Goal: Task Accomplishment & Management: Manage account settings

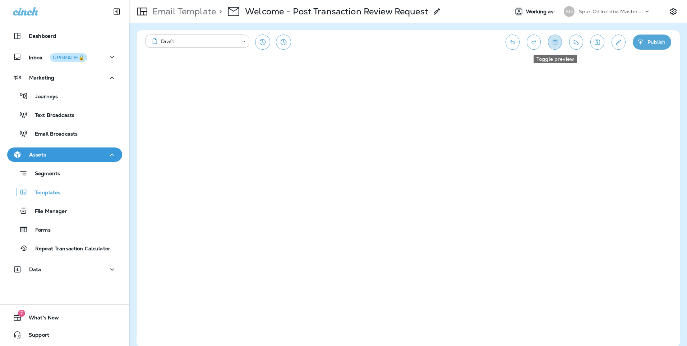
click at [553, 43] on icon "Toggle preview" at bounding box center [555, 41] width 8 height 7
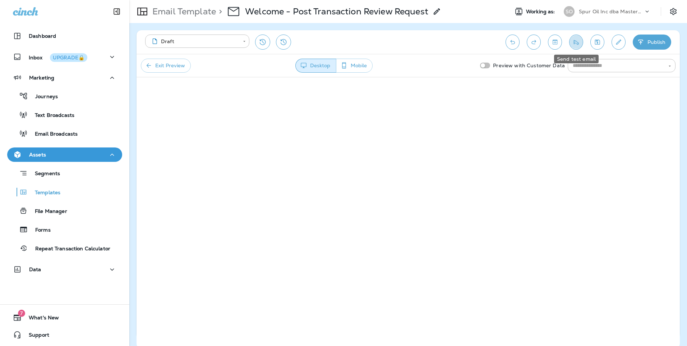
click at [576, 42] on icon "Send test email" at bounding box center [577, 41] width 8 height 7
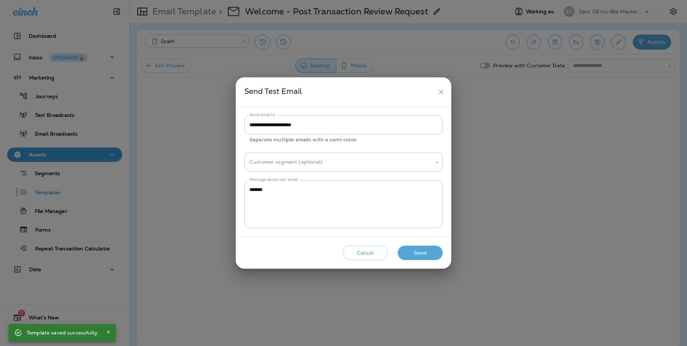
click at [424, 253] on button "Send" at bounding box center [420, 252] width 45 height 15
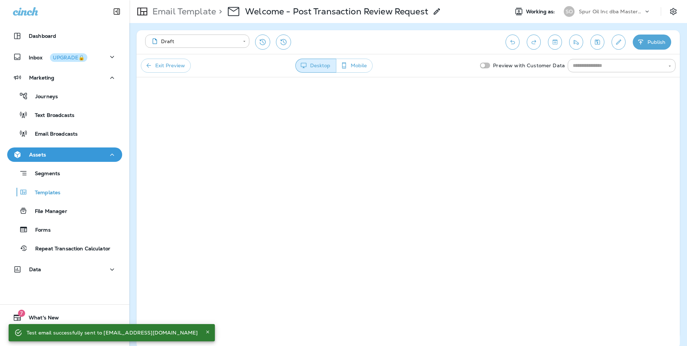
click at [176, 66] on button "Exit Preview" at bounding box center [166, 66] width 50 height 14
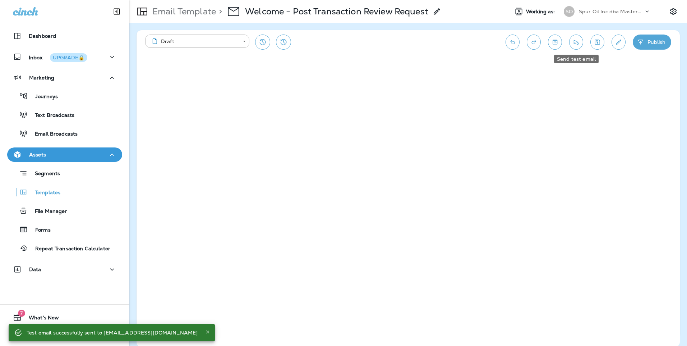
click at [573, 43] on icon "Send test email" at bounding box center [577, 41] width 8 height 7
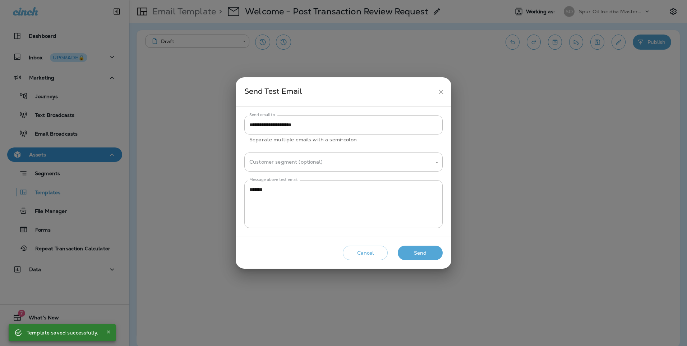
click at [286, 189] on textarea "*******" at bounding box center [343, 204] width 188 height 36
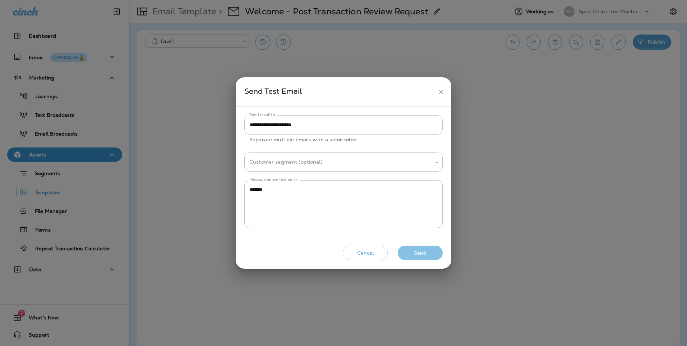
click at [408, 258] on button "Send" at bounding box center [420, 252] width 45 height 15
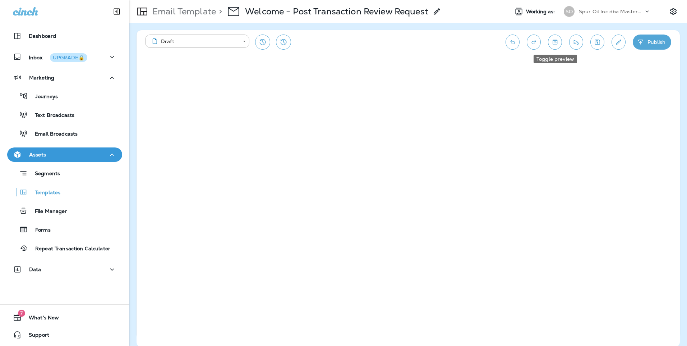
click at [556, 42] on icon "Toggle preview" at bounding box center [555, 41] width 8 height 7
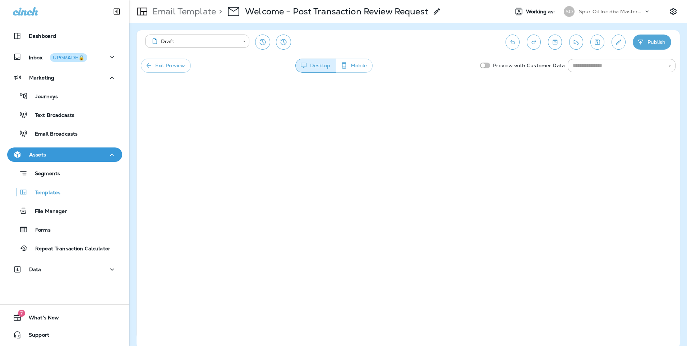
click at [167, 64] on button "Exit Preview" at bounding box center [166, 66] width 50 height 14
click at [557, 43] on icon "Toggle preview" at bounding box center [555, 41] width 8 height 7
click at [183, 66] on button "Exit Preview" at bounding box center [166, 66] width 50 height 14
click at [553, 40] on icon "Toggle preview" at bounding box center [555, 42] width 5 height 5
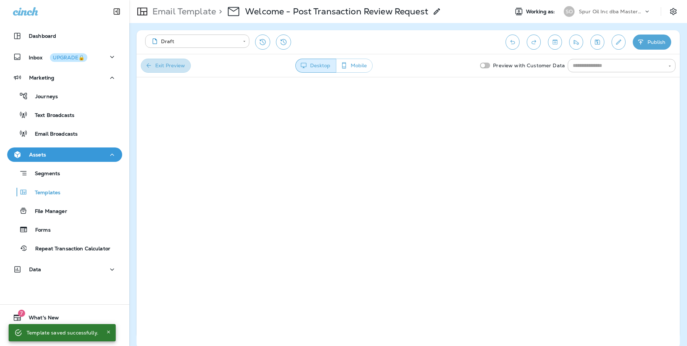
click at [170, 67] on button "Exit Preview" at bounding box center [166, 66] width 50 height 14
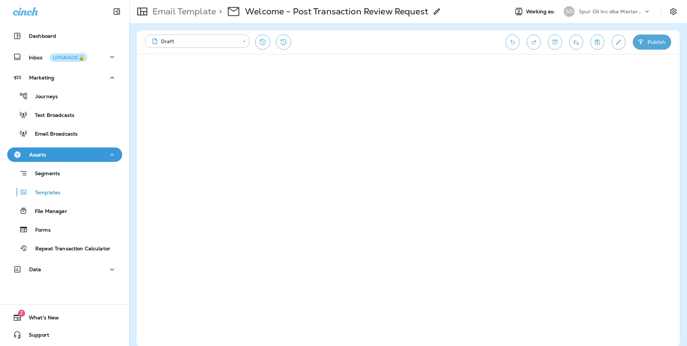
click at [552, 41] on icon "Toggle preview" at bounding box center [555, 41] width 8 height 7
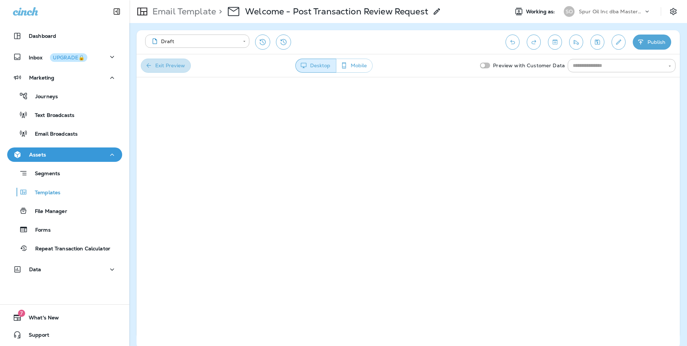
click at [172, 68] on button "Exit Preview" at bounding box center [166, 66] width 50 height 14
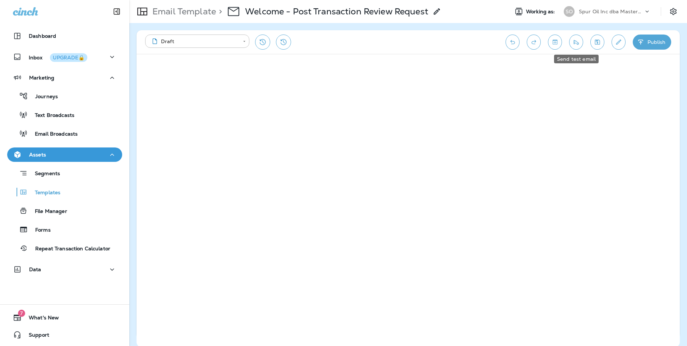
click at [576, 44] on icon "Send test email" at bounding box center [577, 41] width 8 height 7
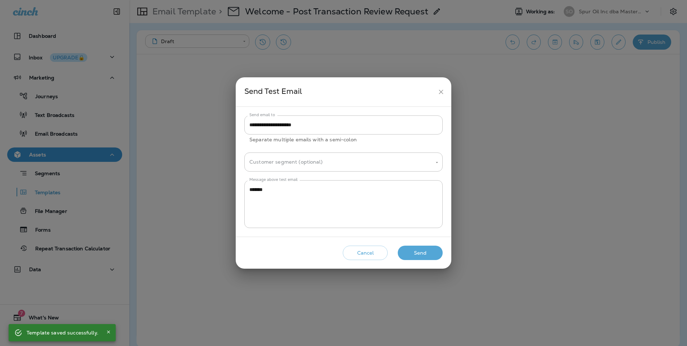
click at [430, 248] on button "Send" at bounding box center [420, 252] width 45 height 15
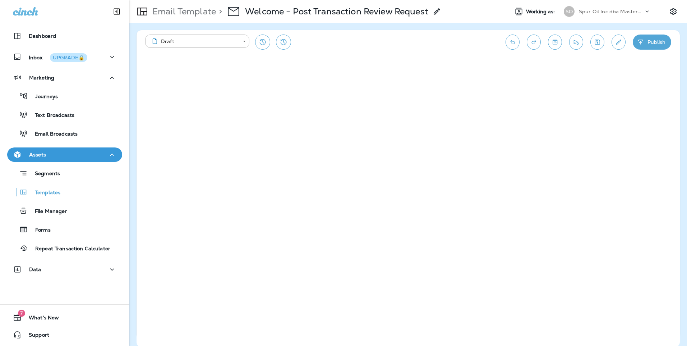
click at [560, 43] on button "Toggle preview" at bounding box center [555, 42] width 14 height 15
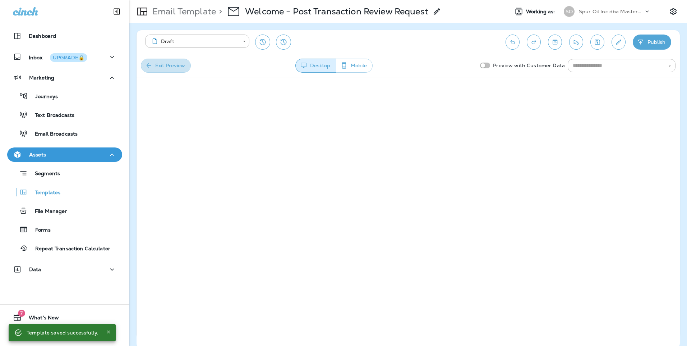
click at [185, 70] on button "Exit Preview" at bounding box center [166, 66] width 50 height 14
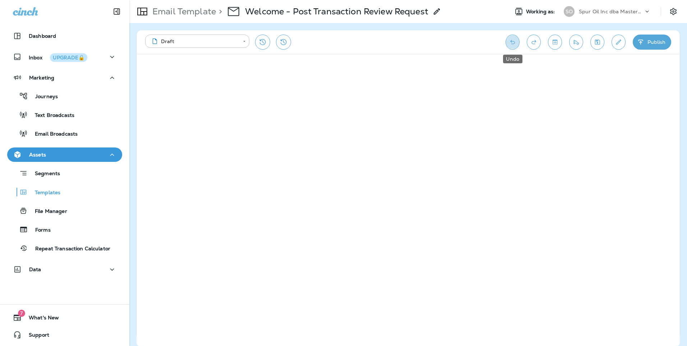
click at [510, 42] on icon "Undo" at bounding box center [513, 41] width 8 height 7
click at [507, 43] on button "Undo" at bounding box center [513, 42] width 14 height 15
click at [508, 43] on button "Undo" at bounding box center [513, 42] width 14 height 15
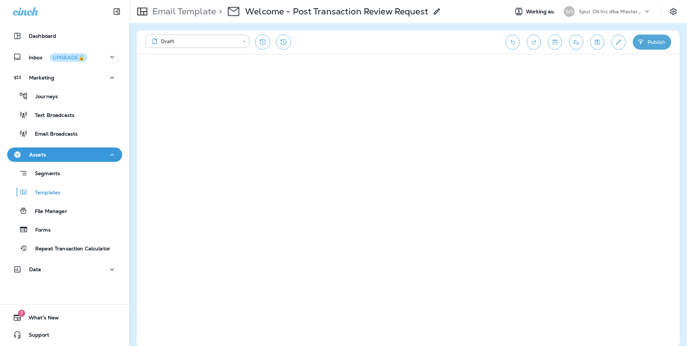
click at [550, 51] on div "**********" at bounding box center [408, 42] width 543 height 24
click at [553, 46] on button "Toggle preview" at bounding box center [555, 42] width 14 height 15
click at [191, 67] on div "Desktop Mobile" at bounding box center [334, 66] width 286 height 14
click at [178, 68] on button "Exit Preview" at bounding box center [166, 66] width 50 height 14
click at [552, 40] on icon "Toggle preview" at bounding box center [555, 41] width 8 height 7
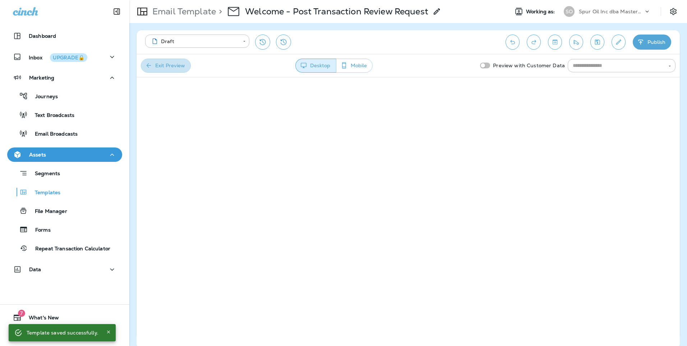
click at [155, 68] on button "Exit Preview" at bounding box center [166, 66] width 50 height 14
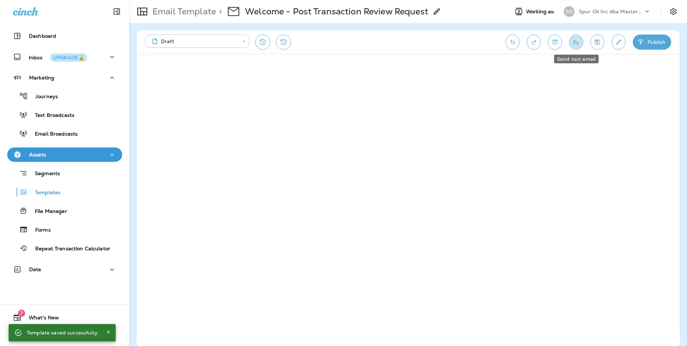
click at [576, 43] on icon "Send test email" at bounding box center [577, 41] width 8 height 7
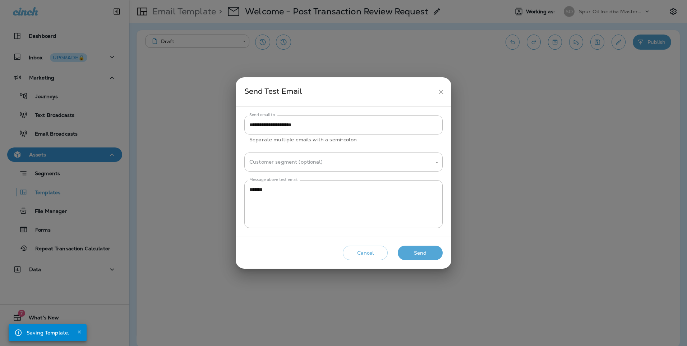
click at [415, 244] on div "Cancel Send" at bounding box center [344, 253] width 204 height 20
click at [415, 251] on button "Send" at bounding box center [420, 252] width 45 height 15
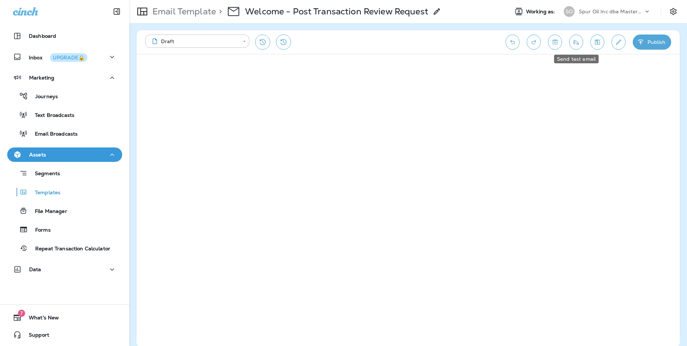
click at [578, 42] on icon "Send test email" at bounding box center [577, 41] width 8 height 7
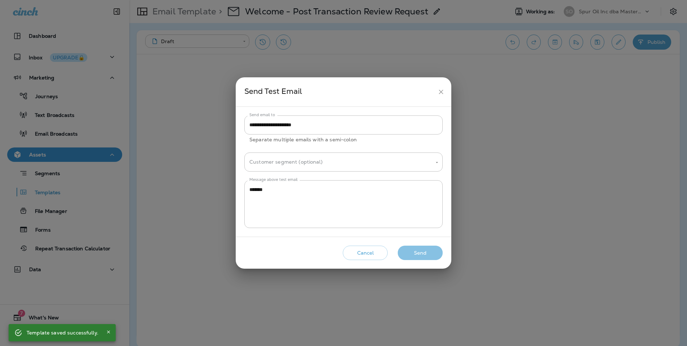
click at [405, 255] on button "Send" at bounding box center [420, 252] width 45 height 15
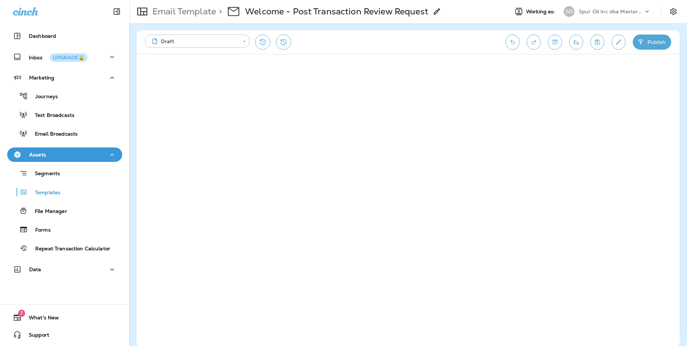
click at [419, 46] on div "**********" at bounding box center [321, 42] width 353 height 15
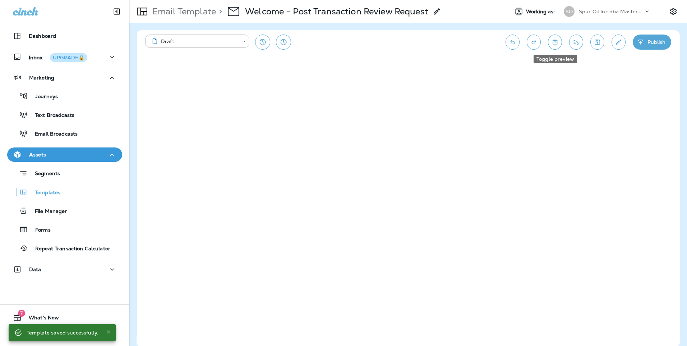
click at [555, 42] on icon "Toggle preview" at bounding box center [555, 42] width 5 height 5
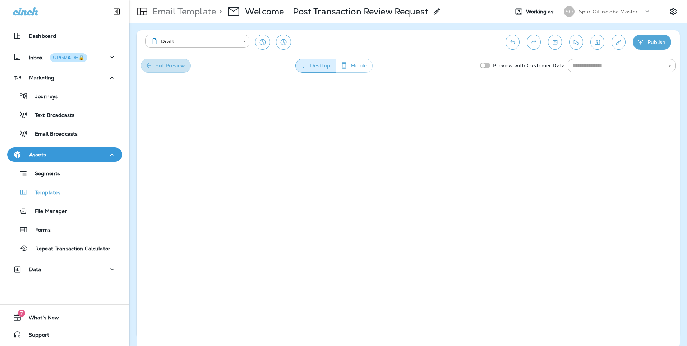
click at [164, 64] on button "Exit Preview" at bounding box center [166, 66] width 50 height 14
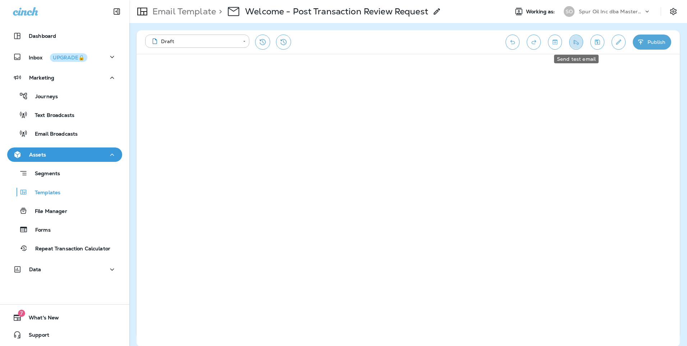
click at [577, 47] on button "Send test email" at bounding box center [576, 42] width 14 height 15
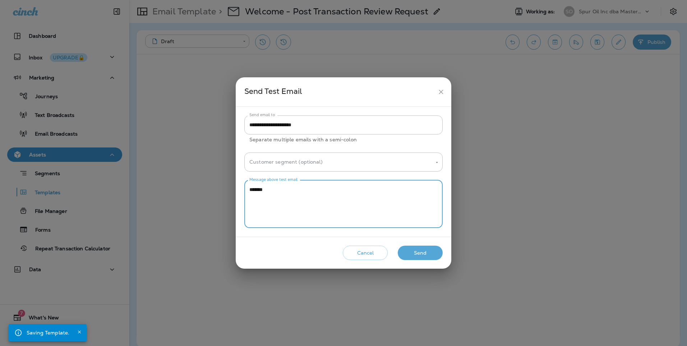
click at [328, 196] on textarea "*******" at bounding box center [343, 204] width 188 height 36
click at [428, 254] on button "Send" at bounding box center [420, 252] width 45 height 15
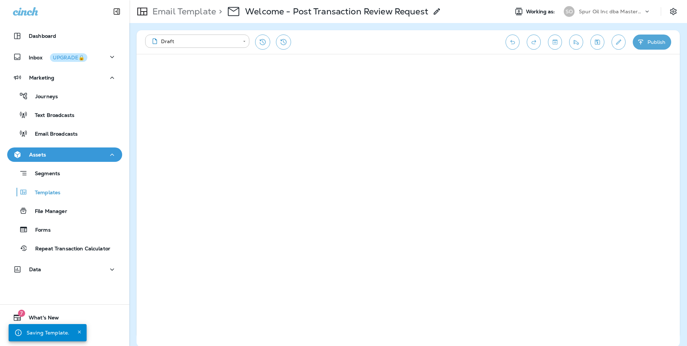
click at [554, 40] on icon "Toggle preview" at bounding box center [555, 41] width 8 height 7
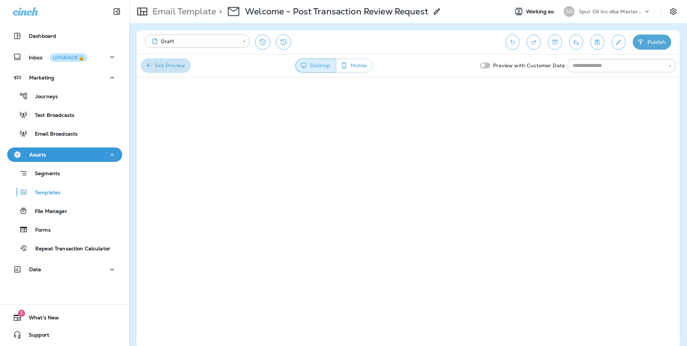
click at [145, 65] on icon "button" at bounding box center [148, 65] width 7 height 7
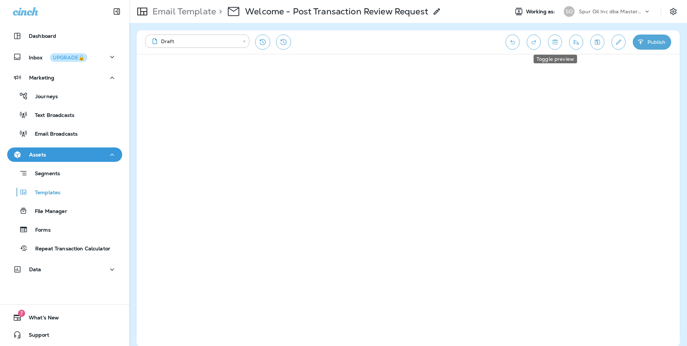
click at [556, 46] on button "Toggle preview" at bounding box center [555, 42] width 14 height 15
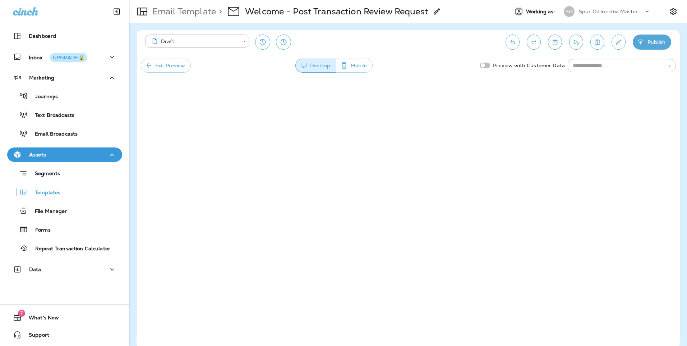
click at [182, 68] on button "Exit Preview" at bounding box center [166, 66] width 50 height 14
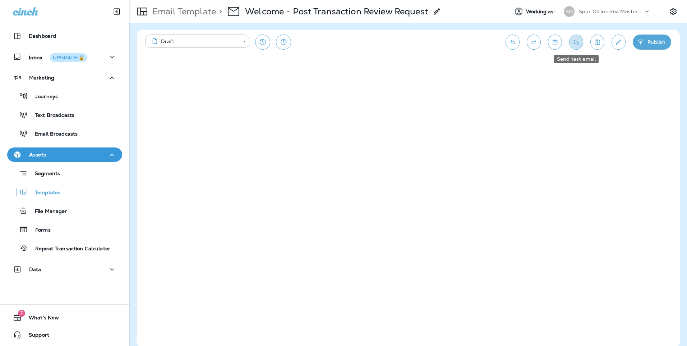
click at [579, 43] on icon "Send test email" at bounding box center [576, 42] width 5 height 5
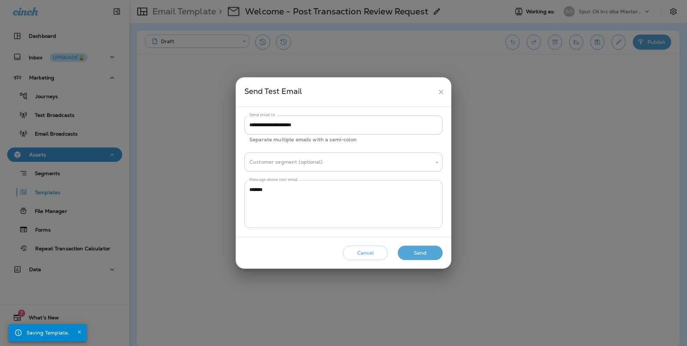
click at [284, 198] on textarea "*******" at bounding box center [343, 204] width 188 height 36
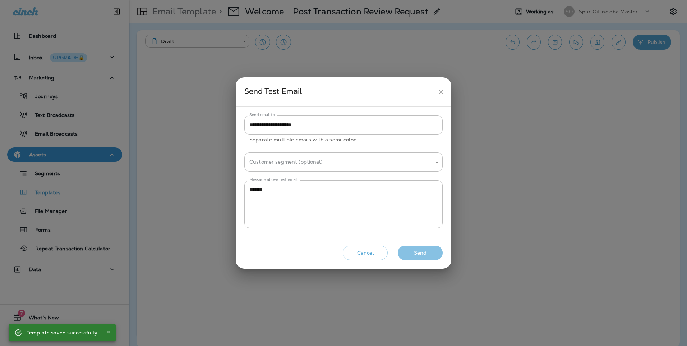
click at [414, 248] on button "Send" at bounding box center [420, 252] width 45 height 15
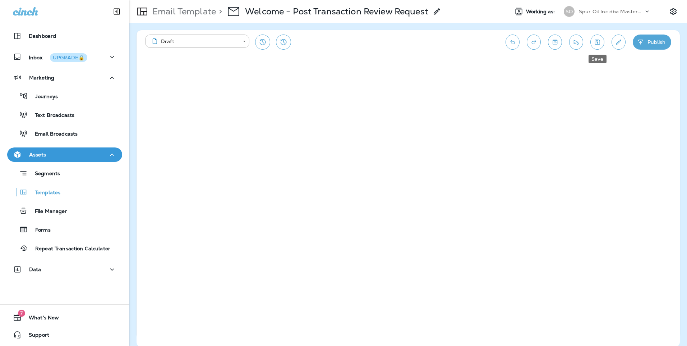
click at [595, 38] on button "Save" at bounding box center [597, 42] width 14 height 15
click at [52, 100] on p "Journeys" at bounding box center [43, 96] width 30 height 7
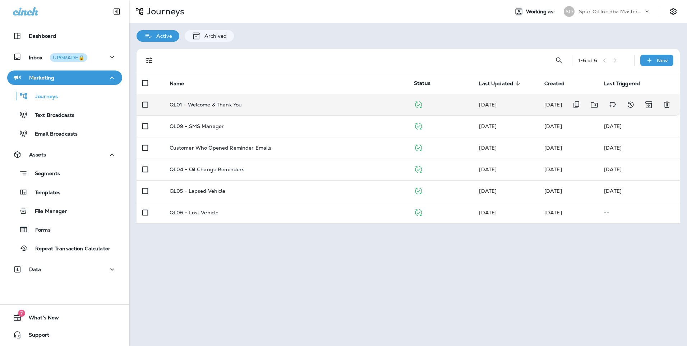
click at [284, 110] on td "QL01 - Welcome & Thank You" at bounding box center [286, 105] width 244 height 22
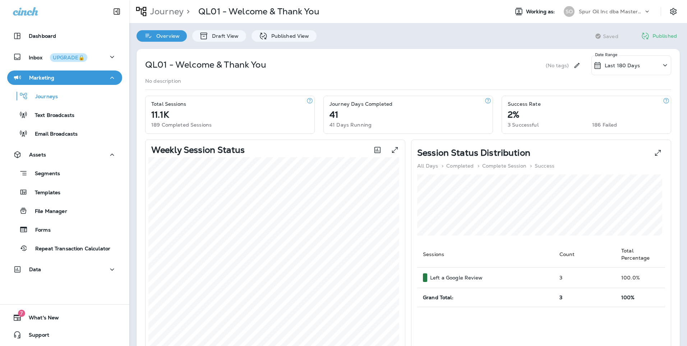
click at [233, 44] on div "QL01 - Welcome & Thank You (No tags) Last 180 Days Date Range No description To…" at bounding box center [408, 295] width 558 height 506
click at [232, 36] on p "Draft View" at bounding box center [223, 36] width 30 height 6
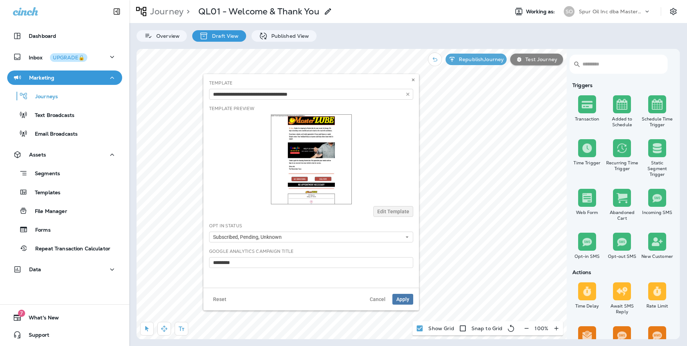
click at [321, 162] on img at bounding box center [311, 159] width 81 height 90
click at [385, 208] on button "Edit Template" at bounding box center [393, 211] width 40 height 11
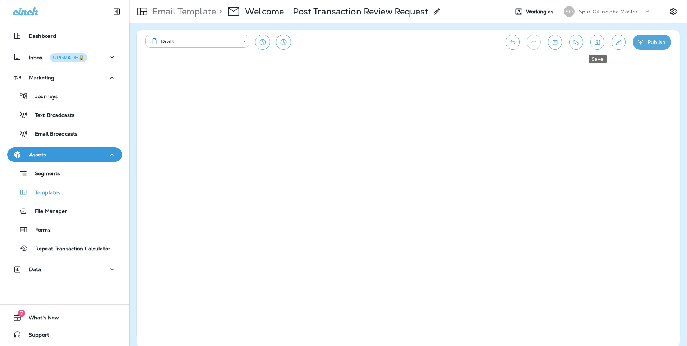
click at [601, 43] on icon "Save" at bounding box center [598, 41] width 8 height 7
click at [70, 92] on div "Journeys" at bounding box center [64, 96] width 109 height 11
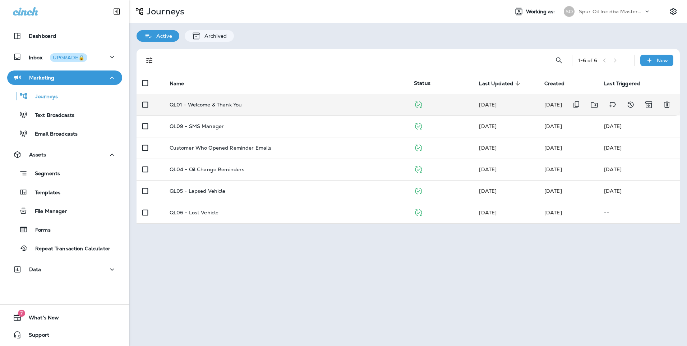
click at [280, 105] on div "QL01 - Welcome & Thank You" at bounding box center [286, 105] width 233 height 6
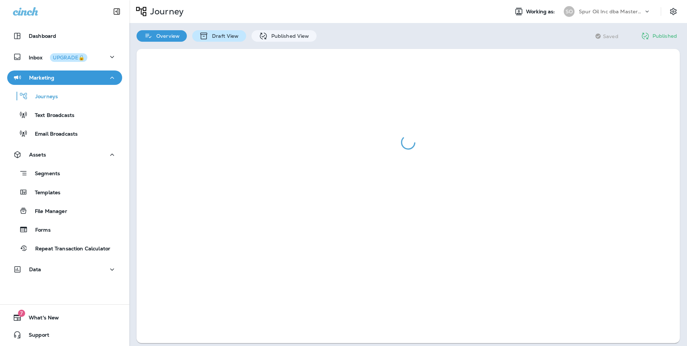
click at [230, 34] on p "Draft View" at bounding box center [223, 36] width 30 height 6
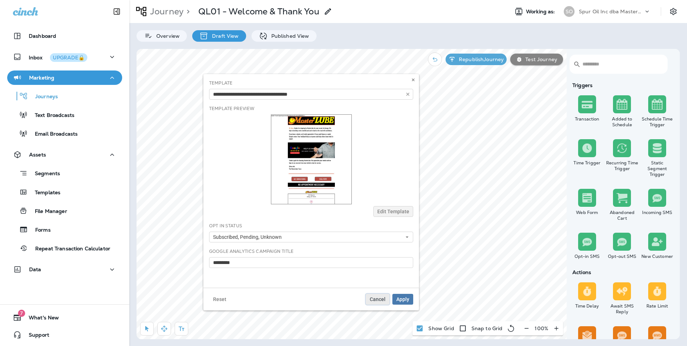
click at [384, 299] on span "Cancel" at bounding box center [378, 298] width 16 height 5
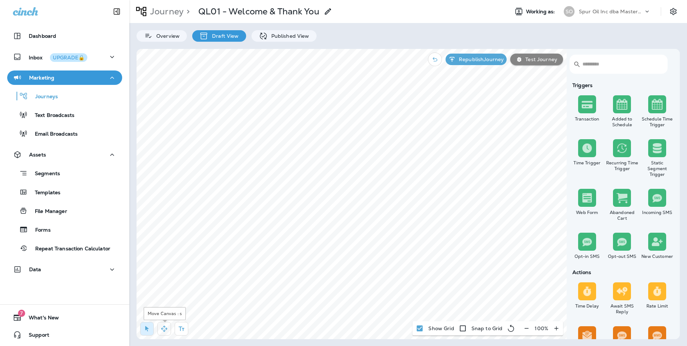
click at [164, 326] on icon "button" at bounding box center [164, 328] width 6 height 6
click at [75, 101] on div "Journeys" at bounding box center [64, 96] width 109 height 11
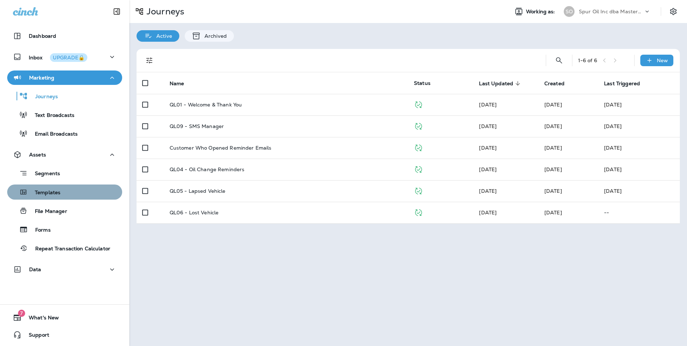
click at [69, 192] on div "Templates" at bounding box center [64, 192] width 109 height 11
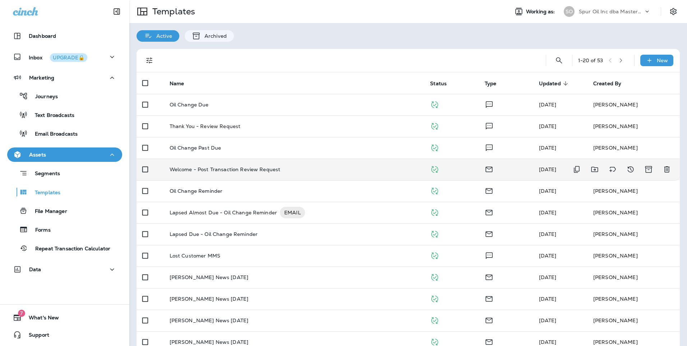
click at [312, 170] on div "Welcome - Post Transaction Review Request" at bounding box center [294, 169] width 249 height 6
